Goal: Transaction & Acquisition: Purchase product/service

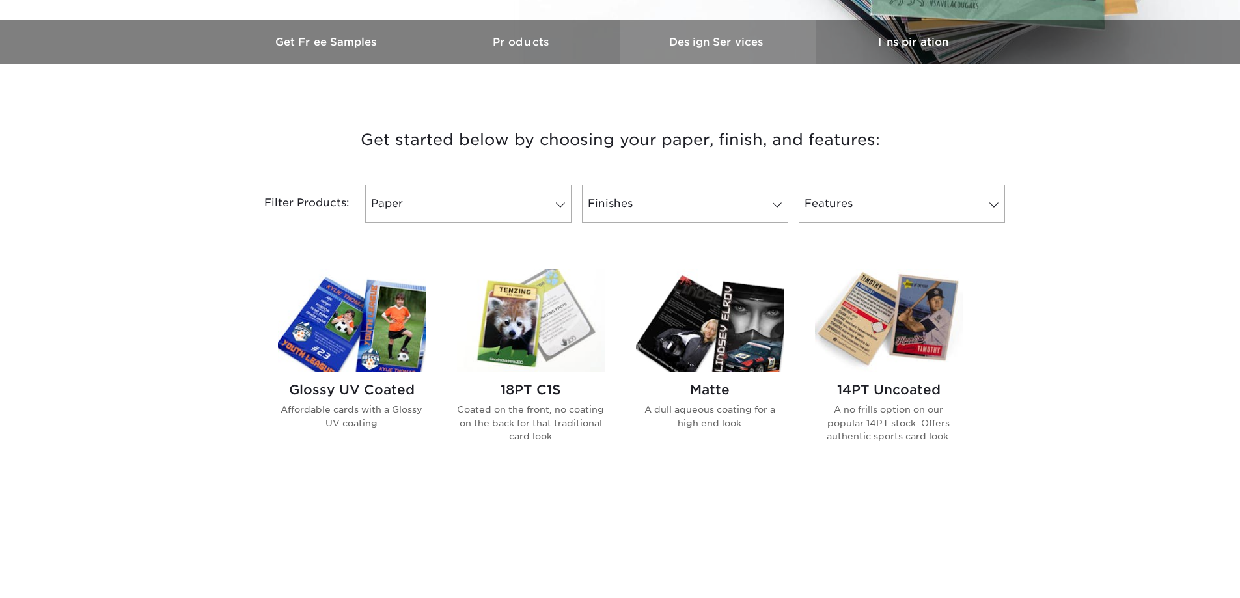
scroll to position [391, 0]
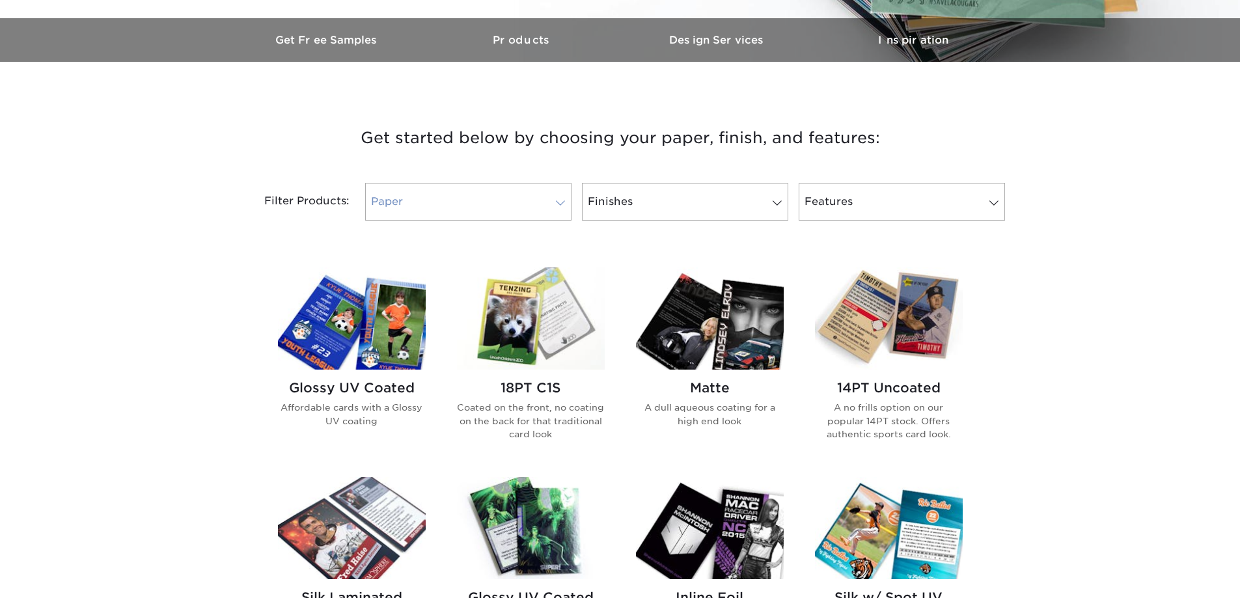
click at [563, 205] on span at bounding box center [560, 203] width 18 height 10
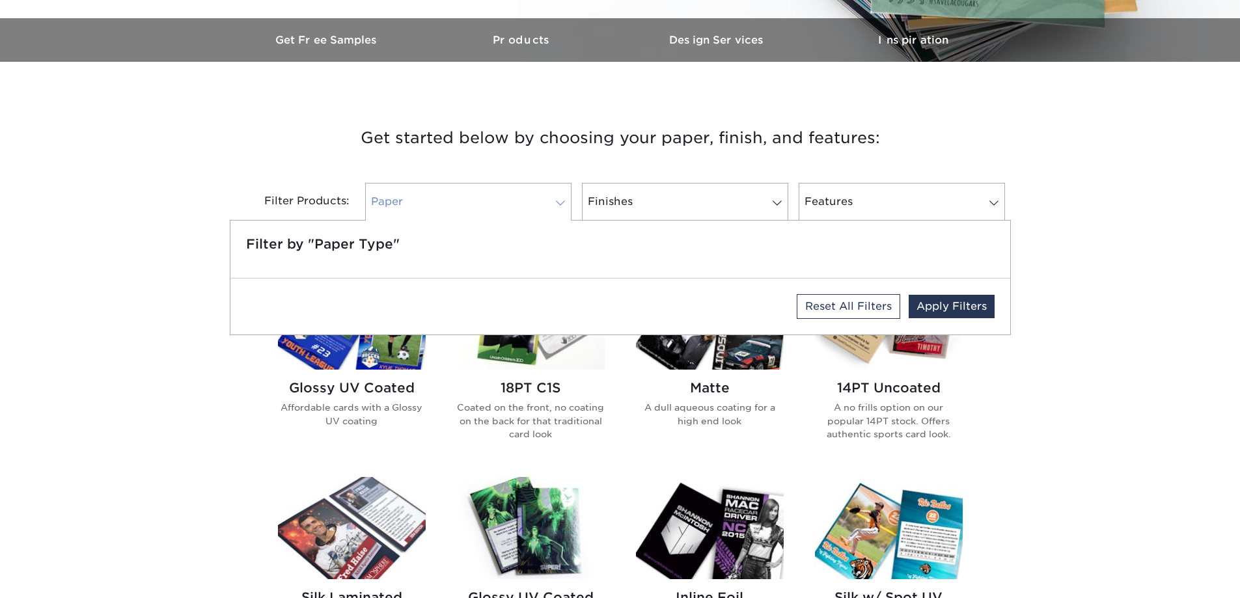
click at [563, 205] on span at bounding box center [560, 203] width 18 height 10
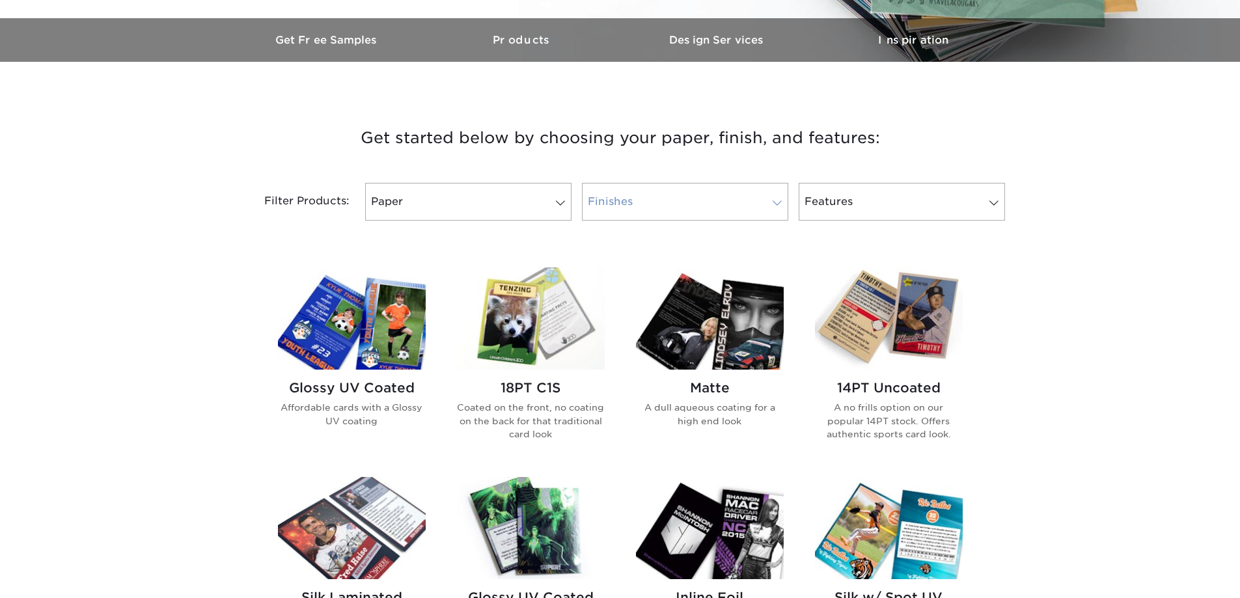
click at [782, 202] on span at bounding box center [777, 203] width 18 height 10
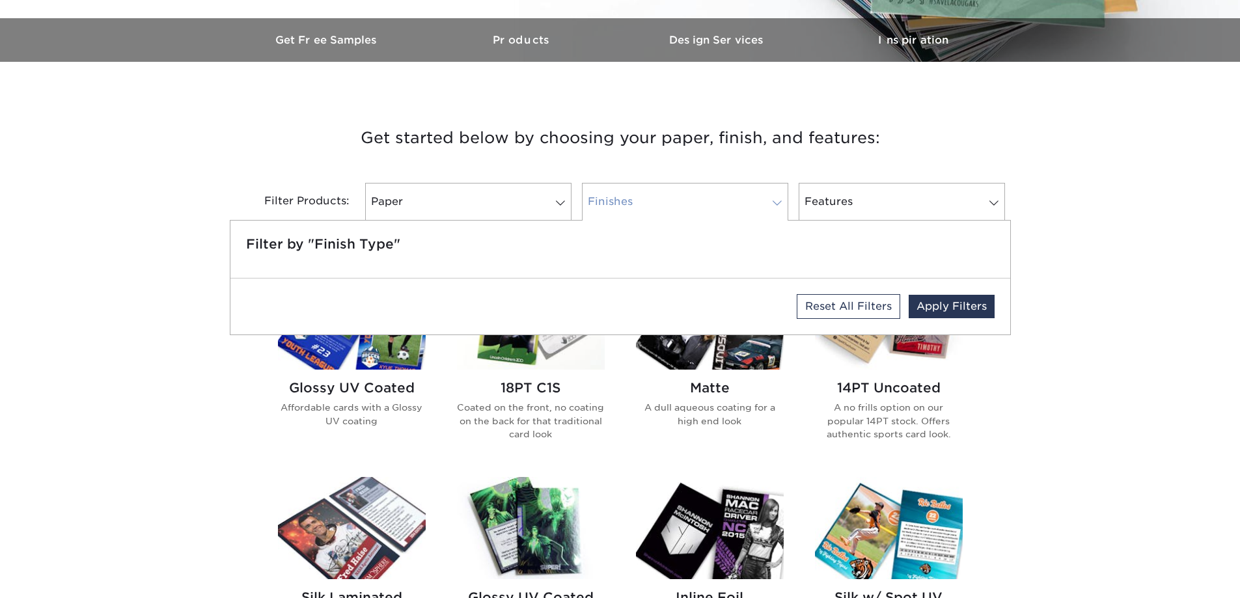
click at [782, 202] on span at bounding box center [777, 203] width 18 height 10
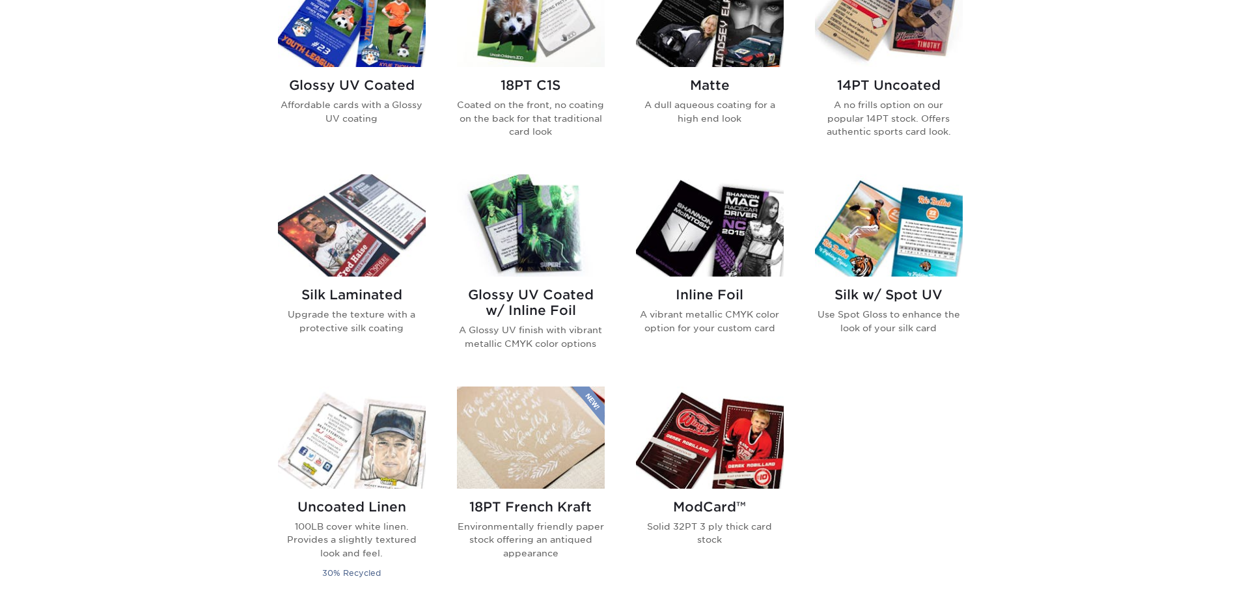
scroll to position [716, 0]
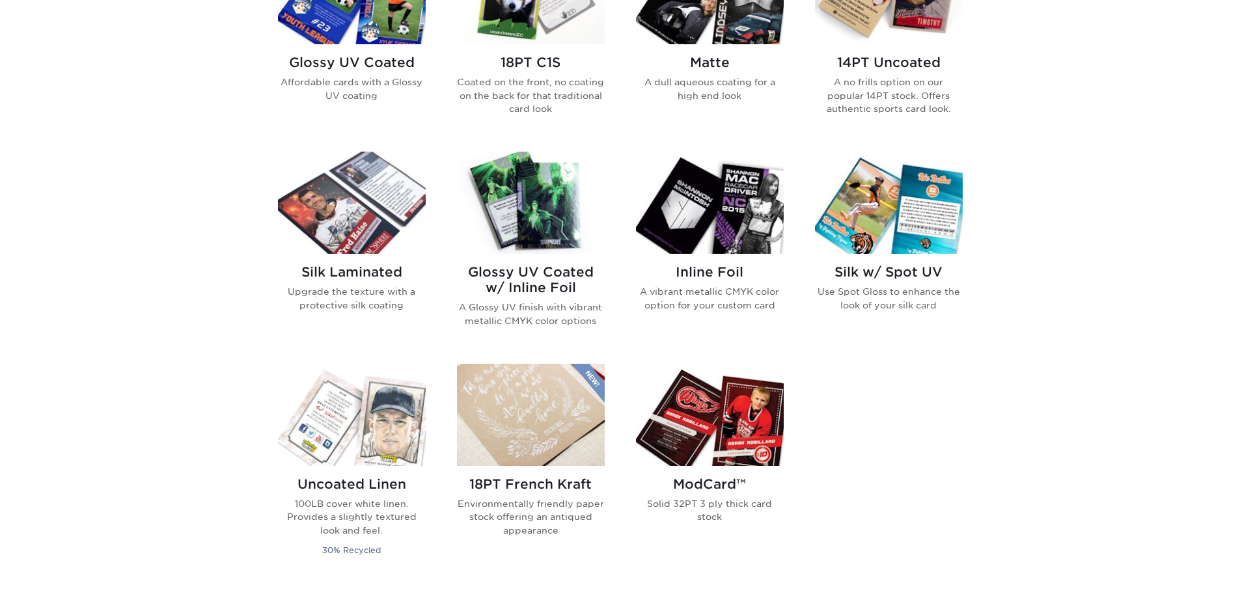
click at [554, 221] on img at bounding box center [531, 203] width 148 height 102
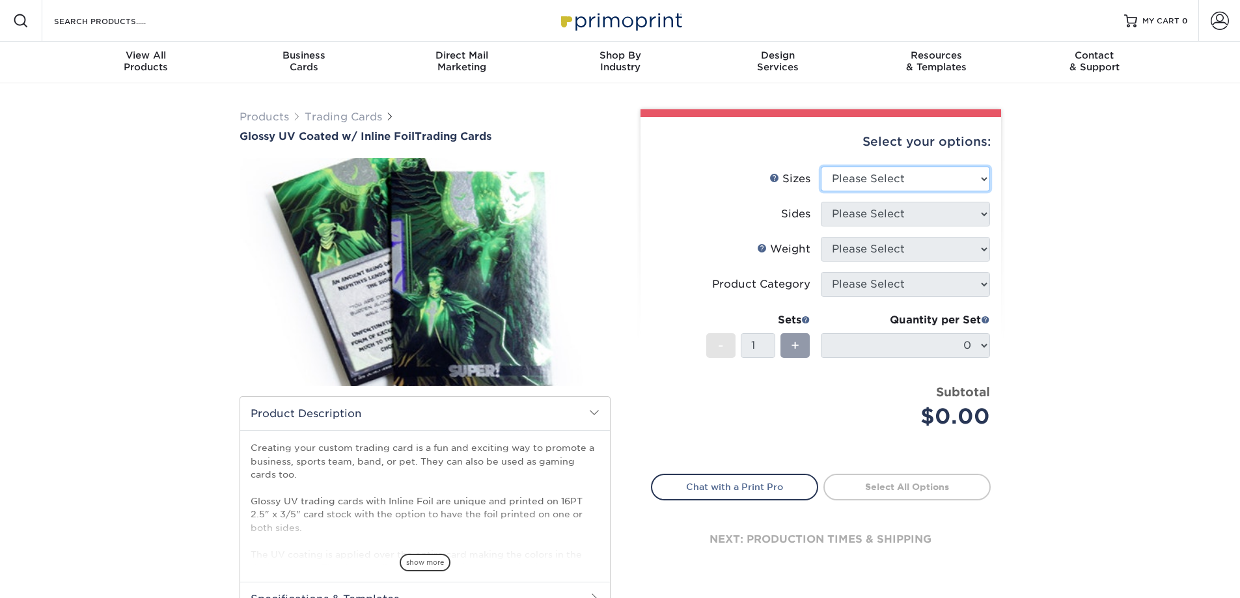
click at [984, 176] on select "Please Select 2.5" x 3.5"" at bounding box center [905, 179] width 169 height 25
select select "2.50x3.50"
click at [821, 167] on select "Please Select 2.5" x 3.5"" at bounding box center [905, 179] width 169 height 25
click at [978, 217] on select "Please Select Print Both Sides - Foil Back Only Print Both Sides - Foil Both Si…" at bounding box center [905, 214] width 169 height 25
select select "e9e9dfb3-fba1-4d60-972c-fd9ca5904d33"
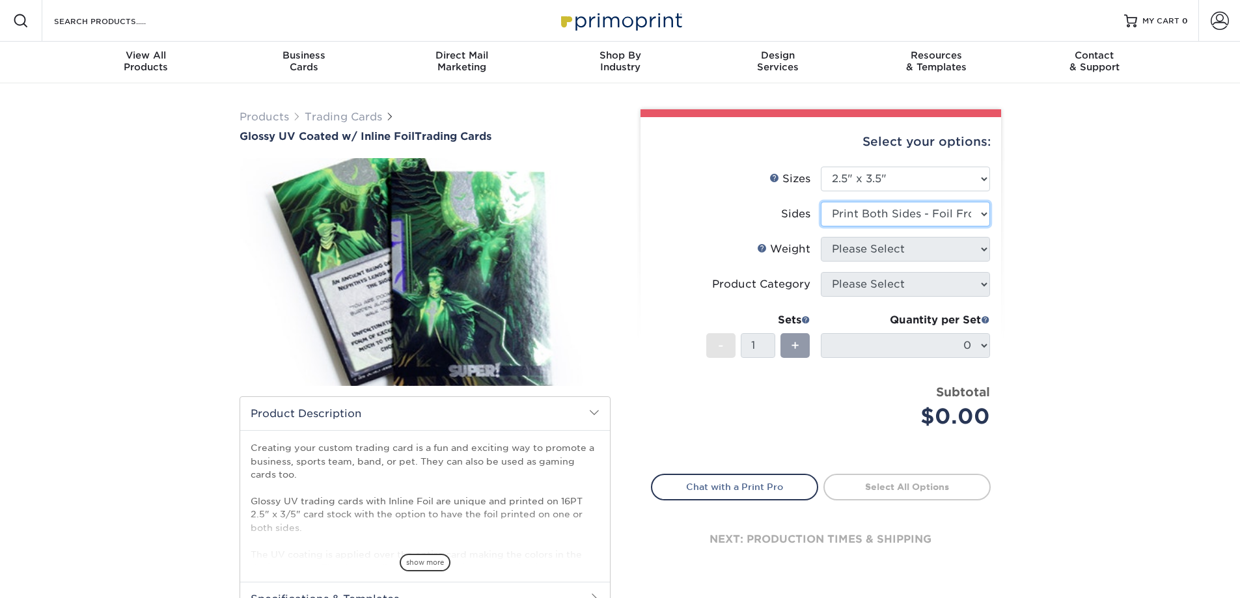
click at [821, 202] on select "Please Select Print Both Sides - Foil Back Only Print Both Sides - Foil Both Si…" at bounding box center [905, 214] width 169 height 25
